Goal: Contribute content: Add original content to the website for others to see

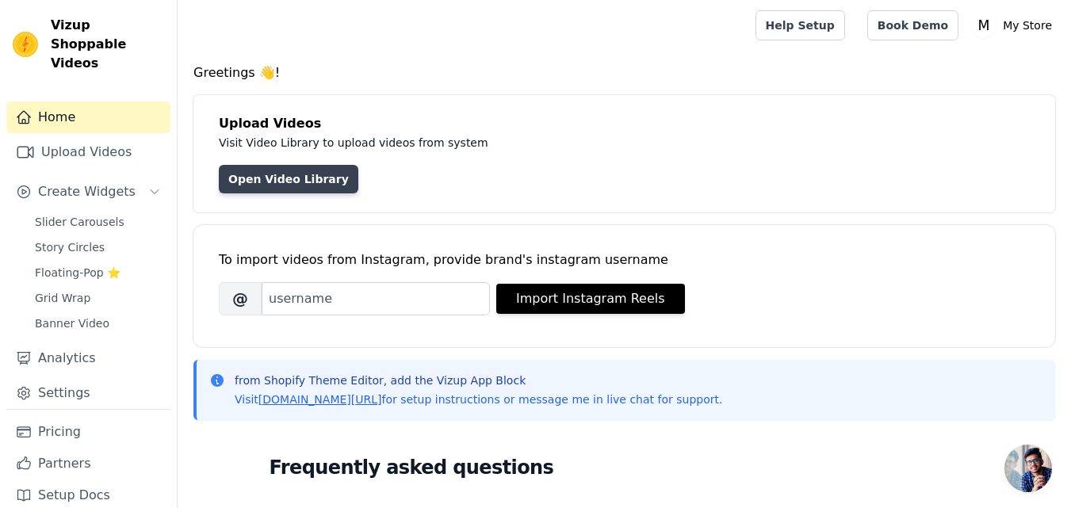
click at [285, 180] on link "Open Video Library" at bounding box center [288, 179] width 139 height 29
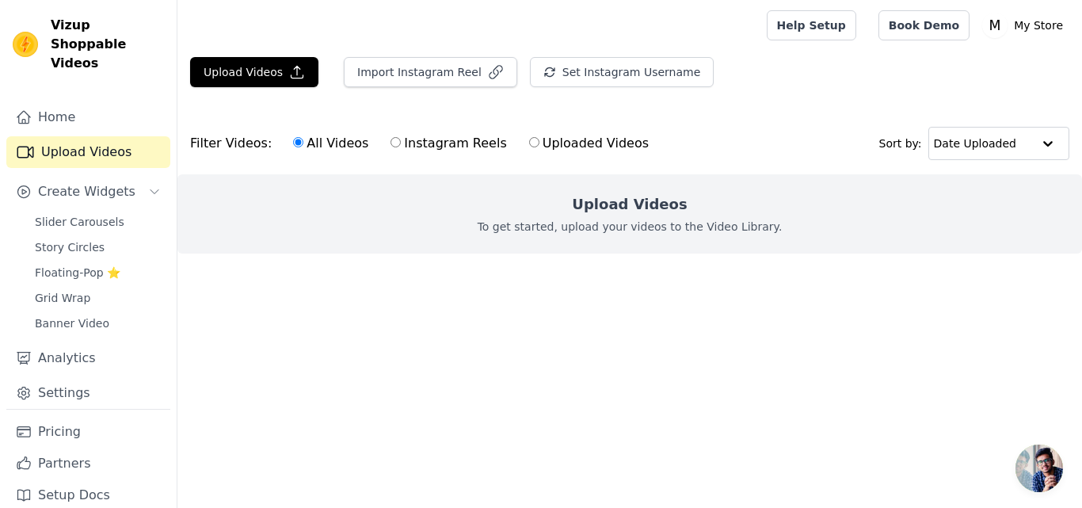
click at [533, 149] on label "Uploaded Videos" at bounding box center [589, 143] width 121 height 21
click at [533, 147] on input "Uploaded Videos" at bounding box center [534, 142] width 10 height 10
radio input "true"
click at [269, 68] on button "Upload Videos" at bounding box center [254, 72] width 128 height 30
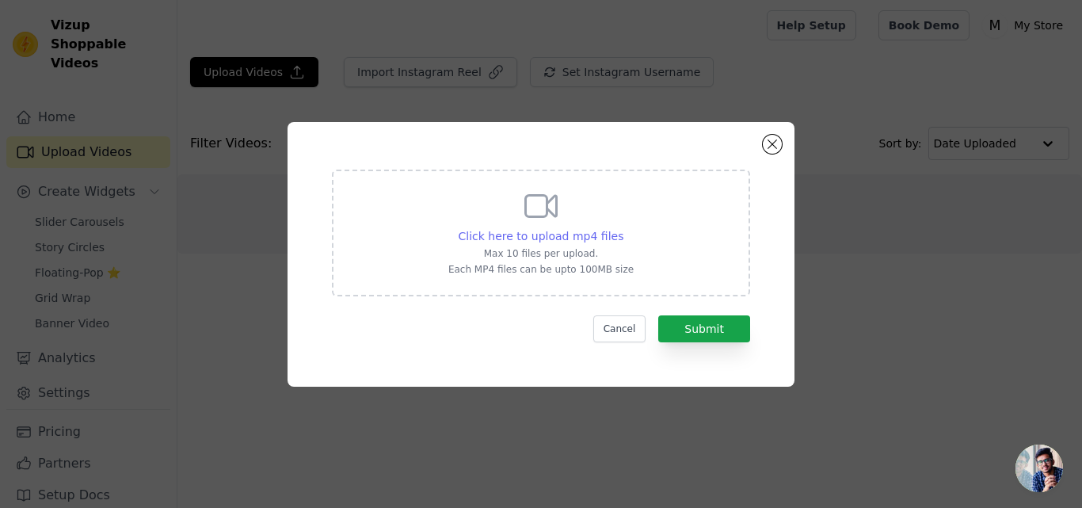
click at [542, 236] on span "Click here to upload mp4 files" at bounding box center [542, 236] width 166 height 13
click at [623, 228] on input "Click here to upload mp4 files Max 10 files per upload. Each MP4 files can be u…" at bounding box center [623, 227] width 1 height 1
type input "C:\fakepath\Strong Magnetic Car Mount Keeps Your Phone Secure #Car #supplies.mp4"
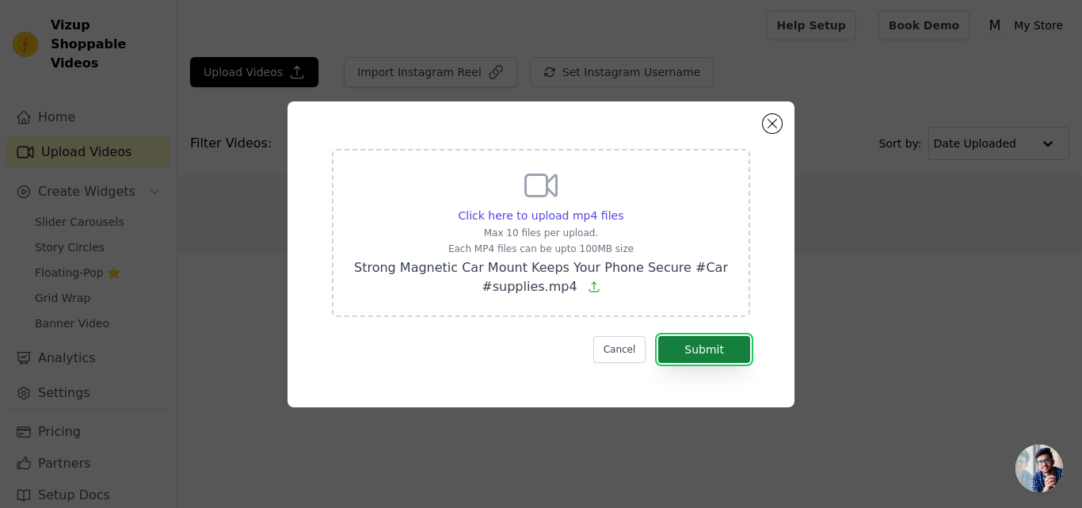
click at [712, 353] on button "Submit" at bounding box center [705, 349] width 92 height 27
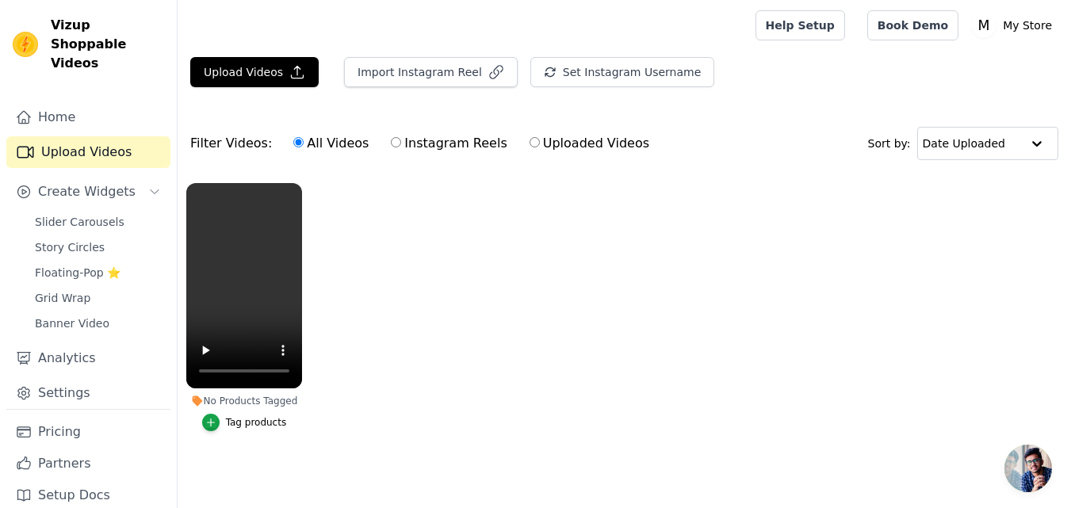
click at [382, 362] on ul "No Products Tagged Tag products" at bounding box center [624, 322] width 893 height 297
click at [913, 29] on link "Book Demo" at bounding box center [912, 25] width 91 height 30
click at [494, 243] on ul "No Products Tagged Tag products" at bounding box center [624, 322] width 893 height 297
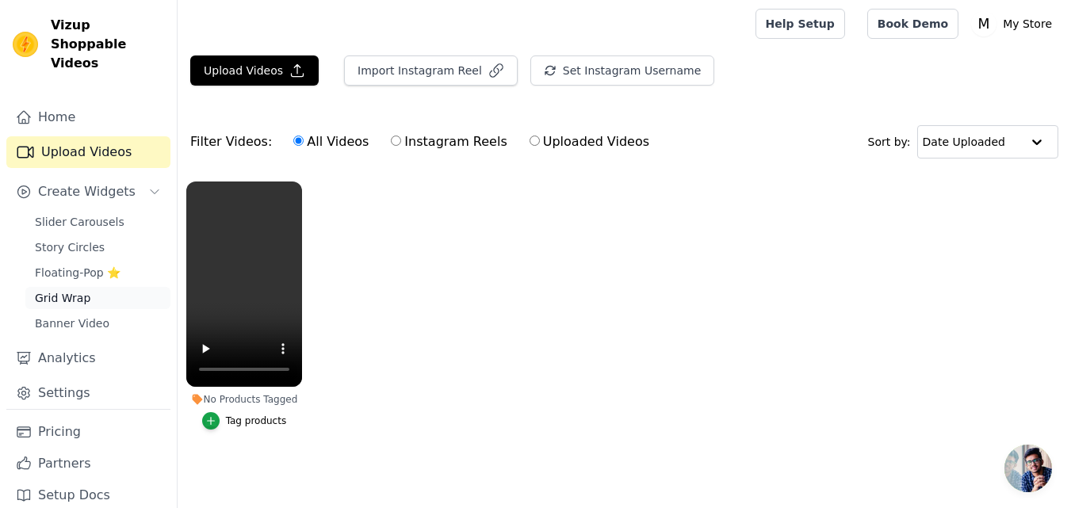
scroll to position [10, 0]
click at [74, 377] on link "Settings" at bounding box center [88, 393] width 164 height 32
